Goal: Task Accomplishment & Management: Manage account settings

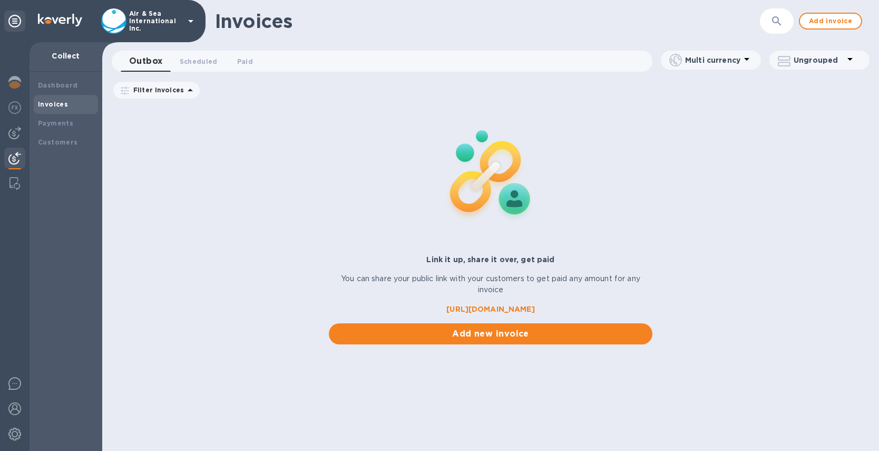
click at [189, 22] on icon at bounding box center [190, 21] width 13 height 13
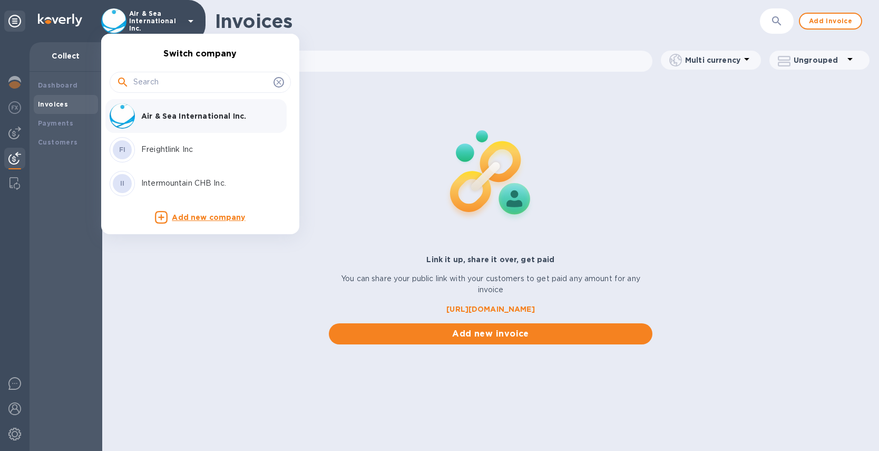
click at [179, 145] on p "Freightlink Inc" at bounding box center [207, 149] width 133 height 11
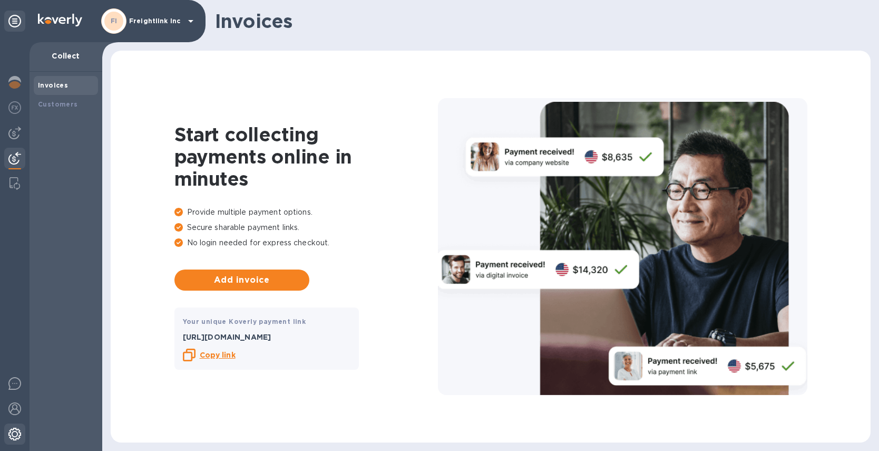
click at [16, 435] on img at bounding box center [14, 434] width 13 height 13
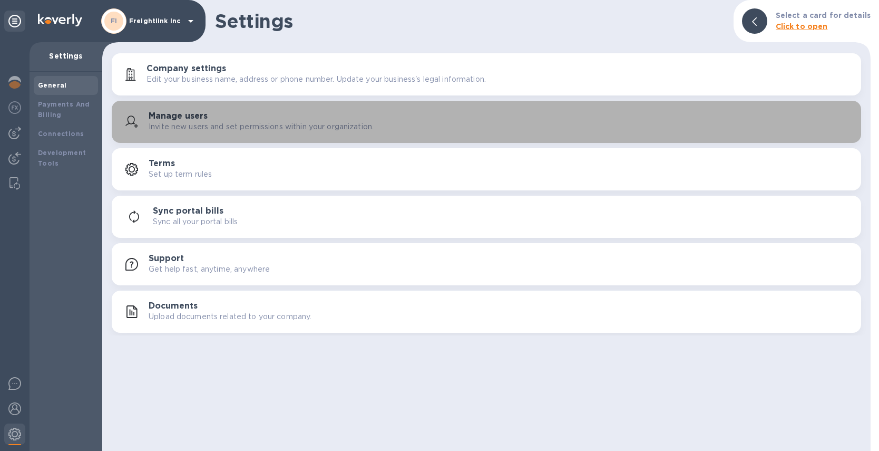
click at [268, 119] on div "Manage users Invite new users and set permissions within your organization." at bounding box center [501, 121] width 704 height 21
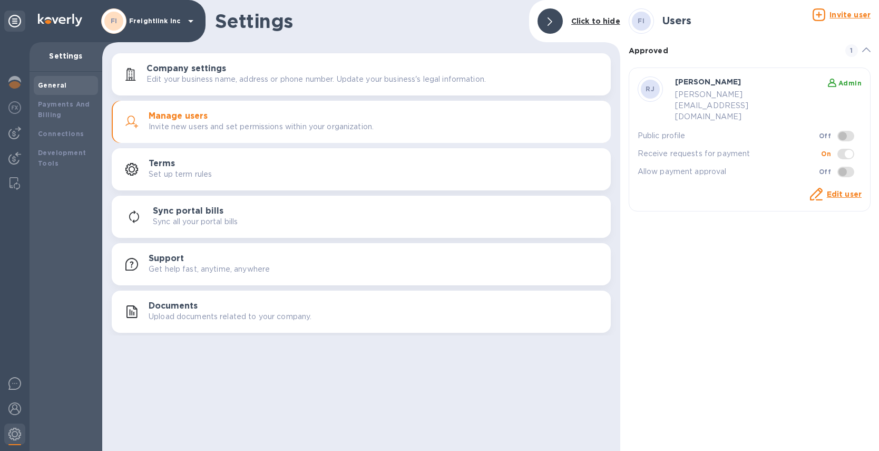
click at [848, 9] on p "Invite user" at bounding box center [850, 14] width 41 height 11
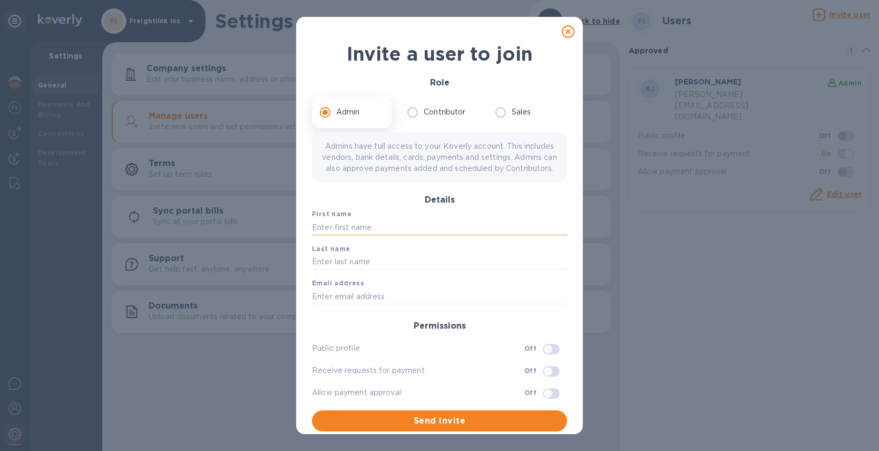
click at [393, 235] on input "text" at bounding box center [439, 227] width 255 height 16
type input "Ruth"
type input "J"
type input "Hajdarevic"
type input "Ruth@airseaintl.net"
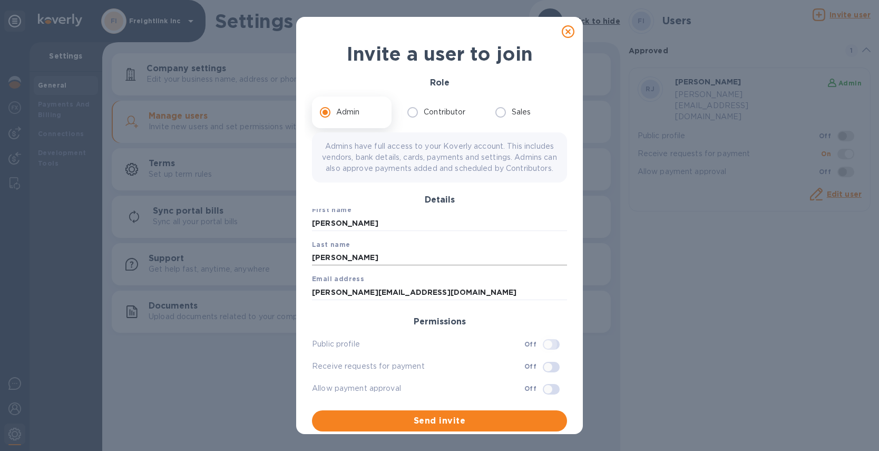
scroll to position [2, 0]
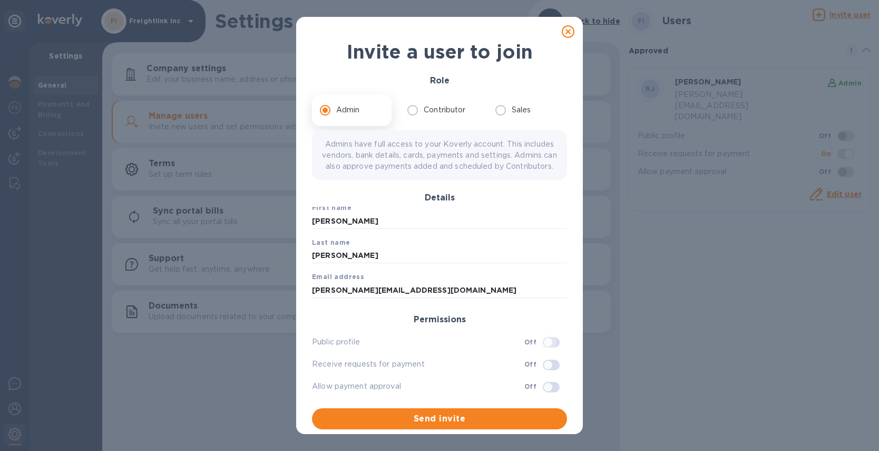
click at [532, 374] on input "checkbox" at bounding box center [548, 365] width 54 height 18
checkbox input "true"
click at [538, 396] on input "checkbox" at bounding box center [548, 387] width 54 height 18
checkbox input "true"
click at [538, 351] on input "checkbox" at bounding box center [548, 342] width 54 height 18
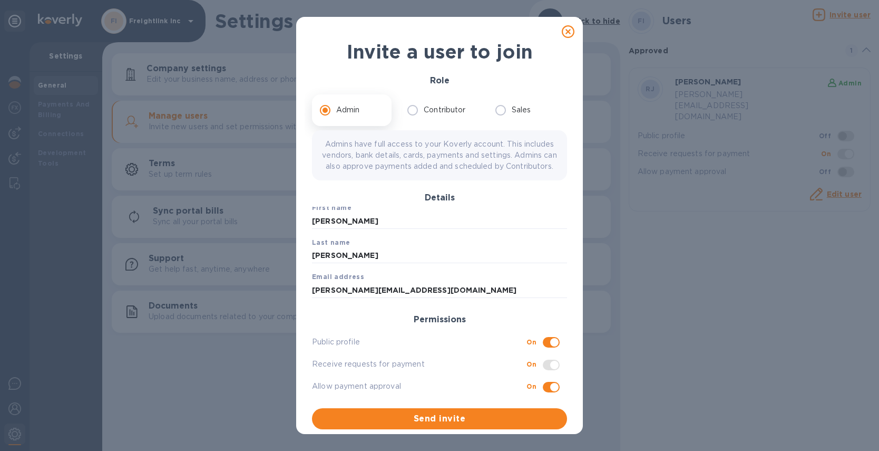
click at [543, 370] on span at bounding box center [551, 365] width 17 height 11
click at [538, 351] on input "checkbox" at bounding box center [555, 342] width 54 height 18
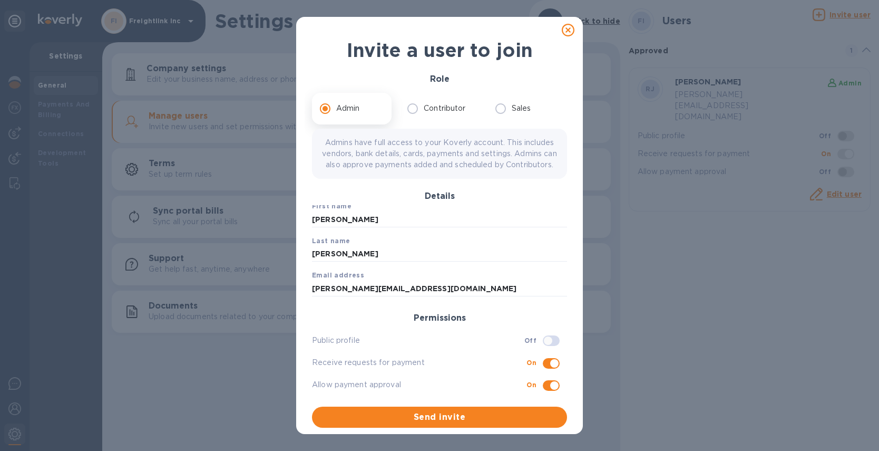
scroll to position [13, 0]
click at [538, 340] on input "checkbox" at bounding box center [548, 341] width 54 height 18
checkbox input "true"
click at [458, 416] on span "Send invite" at bounding box center [439, 417] width 238 height 13
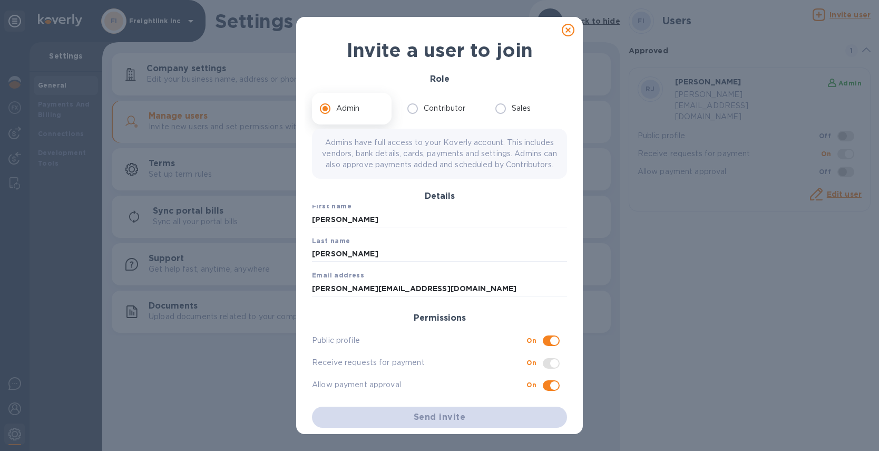
scroll to position [0, 0]
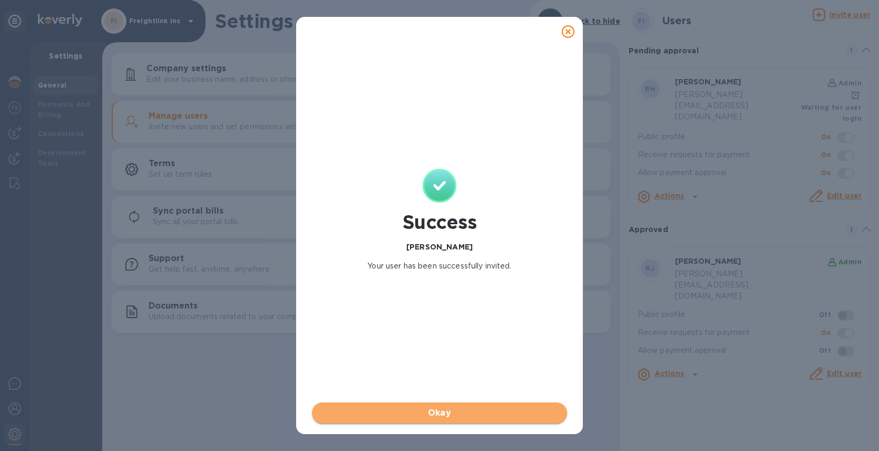
click at [460, 407] on span "Okay" at bounding box center [439, 412] width 238 height 13
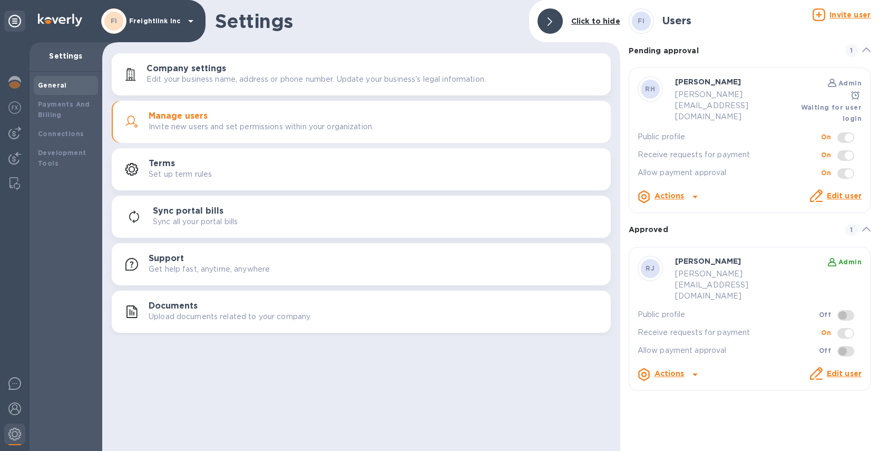
click at [192, 20] on icon at bounding box center [190, 21] width 13 height 13
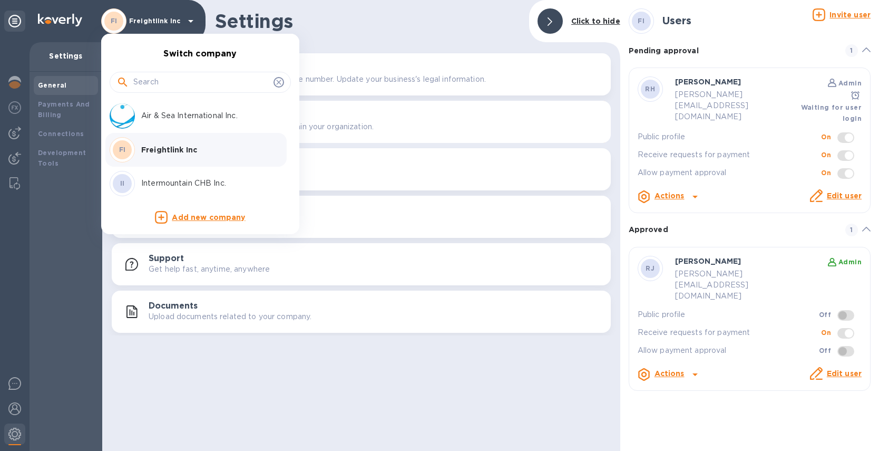
click at [169, 182] on p "Intermountain CHB Inc." at bounding box center [207, 183] width 133 height 11
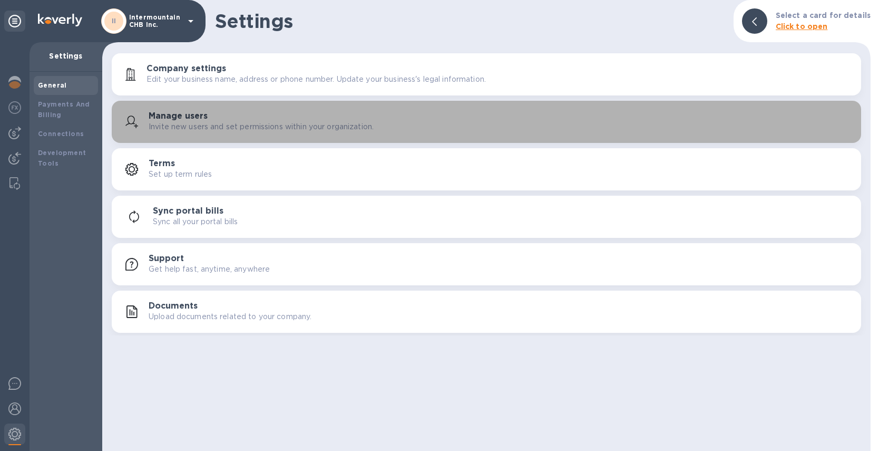
click at [189, 118] on h3 "Manage users" at bounding box center [178, 116] width 59 height 10
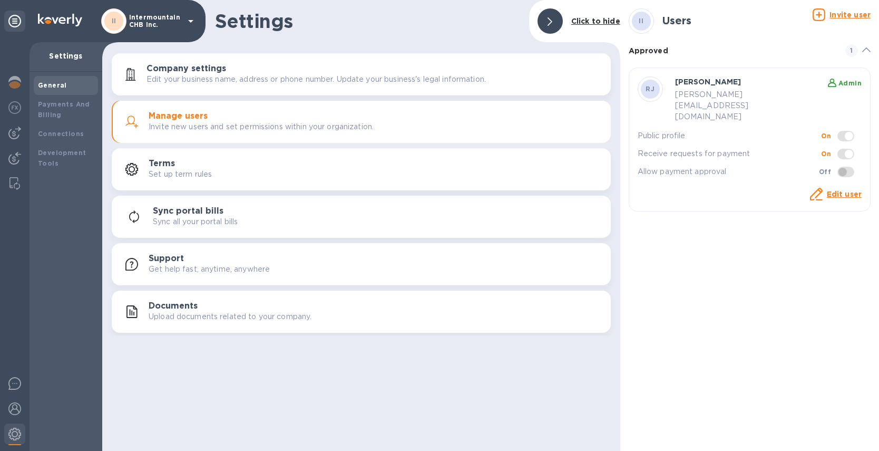
click at [857, 16] on u "Invite user" at bounding box center [850, 15] width 41 height 8
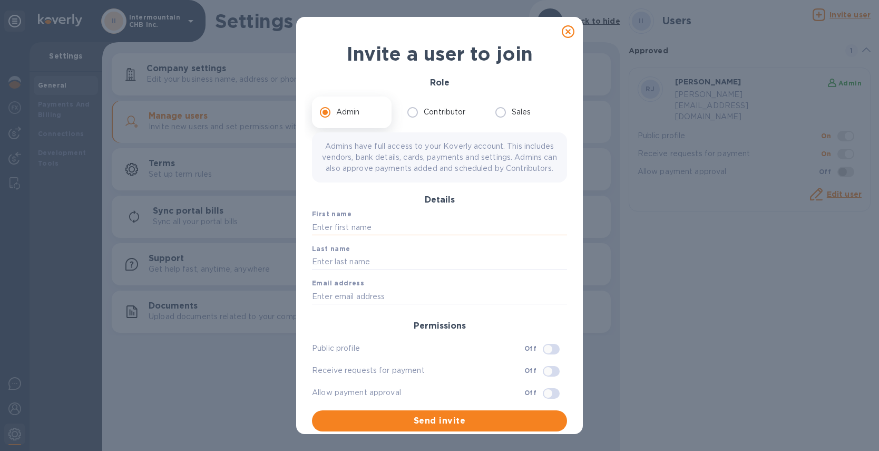
click at [383, 235] on input "text" at bounding box center [439, 227] width 255 height 16
type input "Ruth"
type input "Hajdarevic"
type input "Ruth@airseaintl.net"
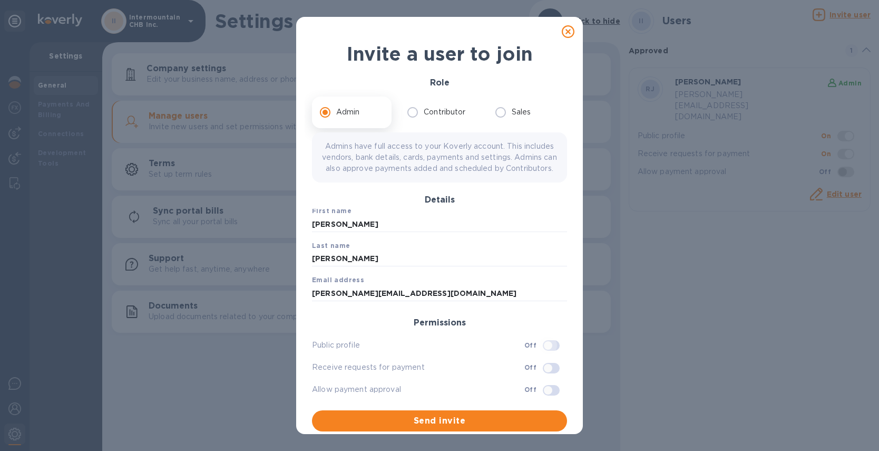
scroll to position [4, 0]
click at [536, 353] on input "checkbox" at bounding box center [548, 344] width 54 height 18
checkbox input "true"
click at [532, 398] on input "checkbox" at bounding box center [548, 389] width 54 height 18
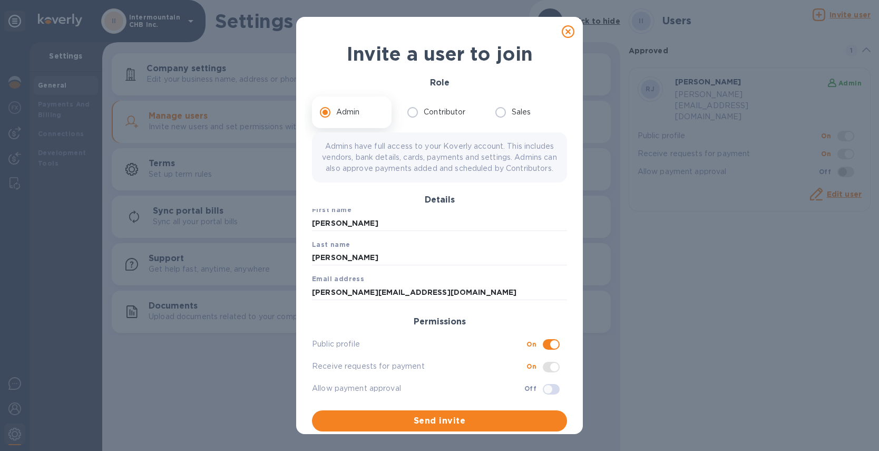
checkbox input "true"
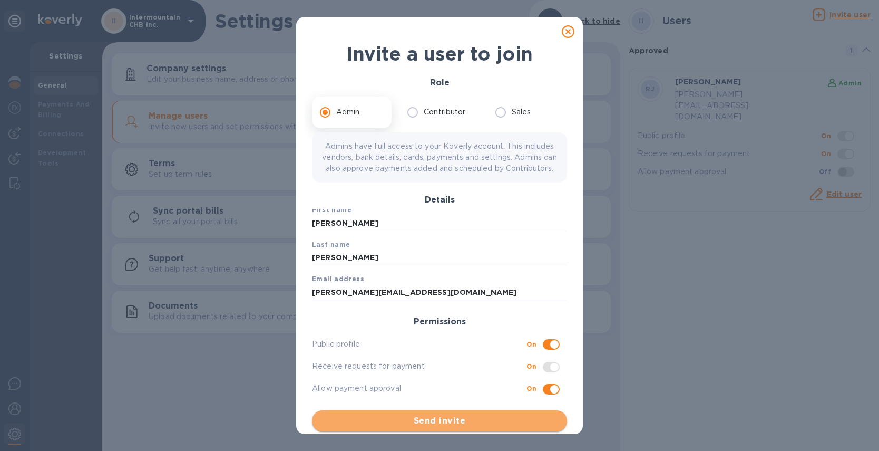
click at [469, 425] on span "Send invite" at bounding box center [439, 420] width 238 height 13
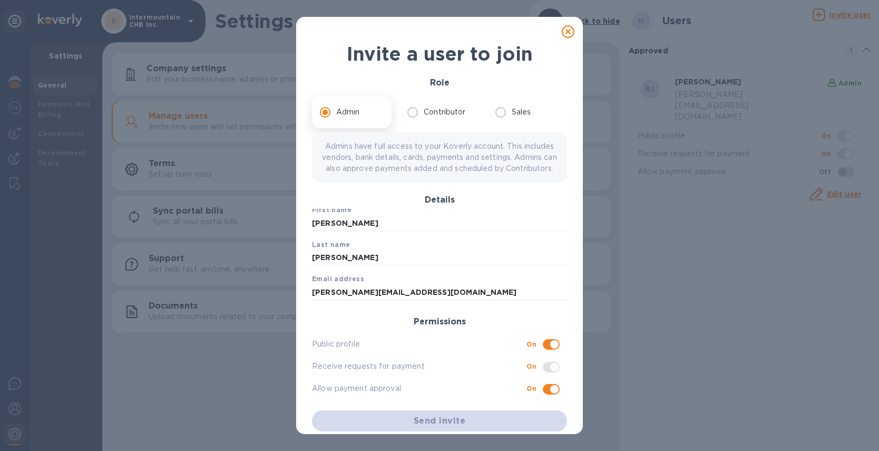
checkbox input "false"
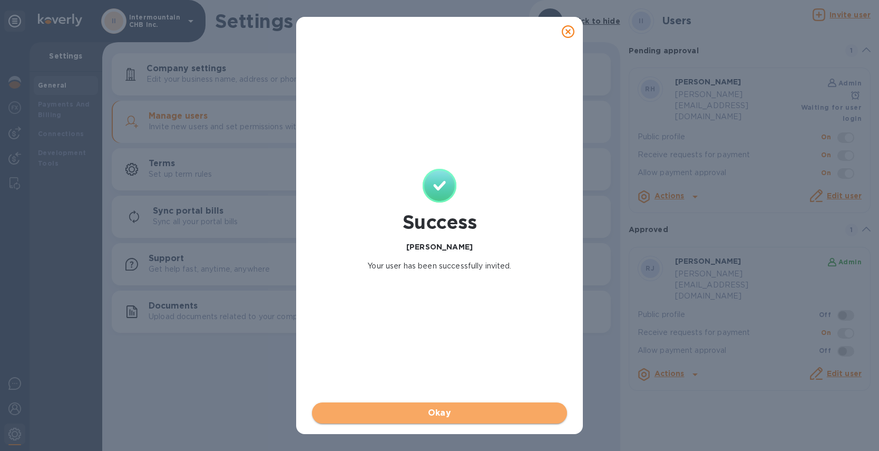
click at [437, 411] on span "Okay" at bounding box center [439, 412] width 238 height 13
